Goal: Task Accomplishment & Management: Manage account settings

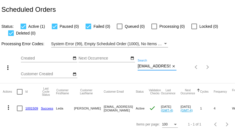
click at [147, 66] on input "cromans109@yahoo.com" at bounding box center [154, 66] width 33 height 5
paste input "kzilkie@gmail"
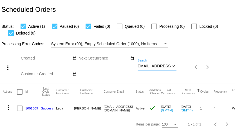
type input "ckzilkie@gmail.com"
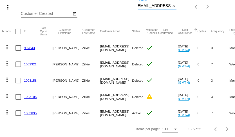
scroll to position [0, 0]
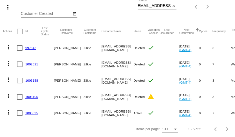
click at [33, 113] on link "1003695" at bounding box center [31, 113] width 13 height 4
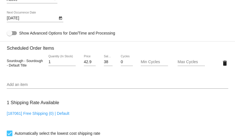
scroll to position [308, 0]
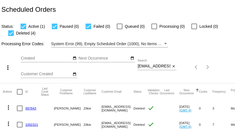
click at [156, 65] on input "ckzilkie@gmail.com" at bounding box center [154, 66] width 33 height 5
paste input "Riverhouseministry"
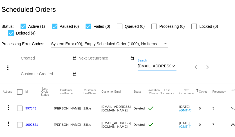
scroll to position [0, 22]
type input "[EMAIL_ADDRESS][DOMAIN_NAME]"
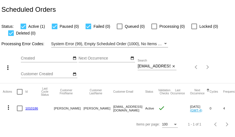
click at [146, 65] on input "Riverhouseministry@gmail.com" at bounding box center [154, 66] width 33 height 5
paste input "mdgreen108"
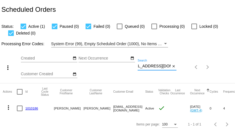
type input "mdgreen108@gmail.com"
click at [33, 108] on link "1003486" at bounding box center [31, 109] width 13 height 4
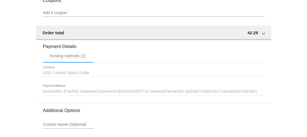
scroll to position [523, 0]
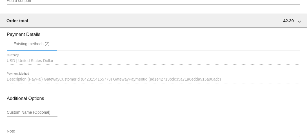
click at [235, 84] on div "1642482 Description (PayPal) GatewayCustomerId (8423154155773) GatewayPaymentId…" at bounding box center [153, 78] width 293 height 11
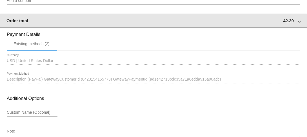
click at [235, 27] on mat-expansion-panel-header "Order total 42.29" at bounding box center [153, 21] width 307 height 14
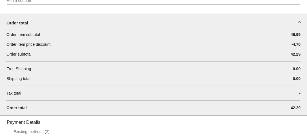
click at [235, 25] on span at bounding box center [299, 23] width 2 height 5
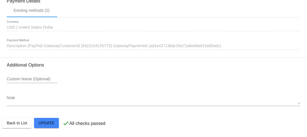
scroll to position [573, 0]
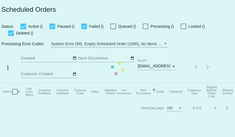
click at [153, 84] on mat-table "Actions Id Last Cycle Status Customer FirstName Customer LastName Customer Emai…" at bounding box center [122, 92] width 245 height 17
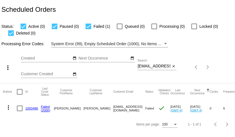
click at [153, 66] on input "[EMAIL_ADDRESS][DOMAIN_NAME]" at bounding box center [154, 66] width 33 height 5
paste input "lovealiveforlife"
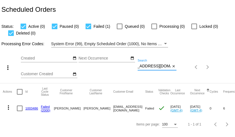
type input "lovealiveforlife@gmail.com"
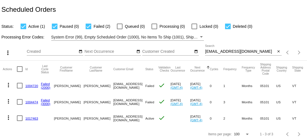
scroll to position [5, 0]
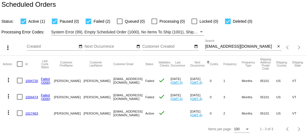
click at [8, 80] on mat-icon "more_vert" at bounding box center [8, 80] width 7 height 7
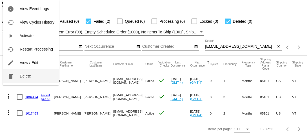
click at [16, 77] on button "delete Delete" at bounding box center [31, 76] width 56 height 14
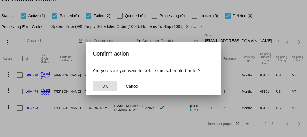
click at [99, 86] on button "OK" at bounding box center [105, 86] width 25 height 10
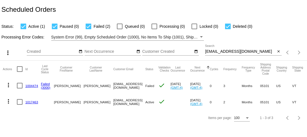
scroll to position [0, 0]
click at [9, 82] on mat-icon "more_vert" at bounding box center [8, 85] width 7 height 7
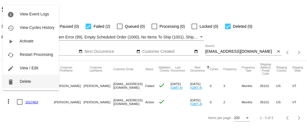
click at [21, 84] on span "Delete" at bounding box center [25, 81] width 11 height 5
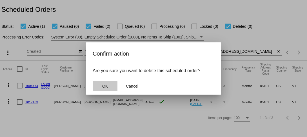
click at [105, 86] on span "OK" at bounding box center [105, 86] width 6 height 5
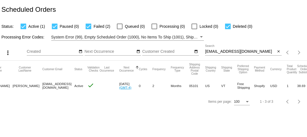
scroll to position [0, 92]
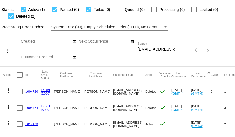
scroll to position [28, 0]
